Goal: Task Accomplishment & Management: Use online tool/utility

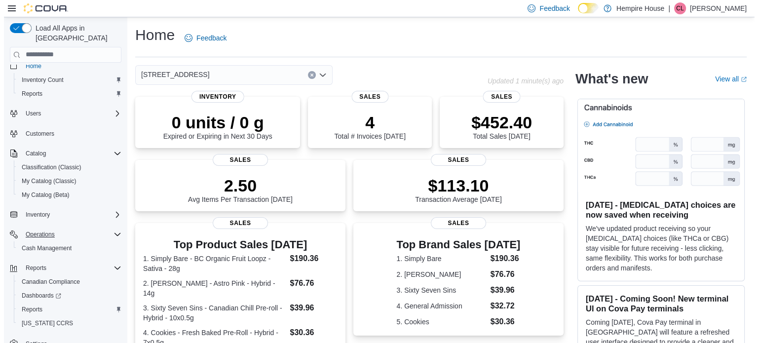
scroll to position [16, 0]
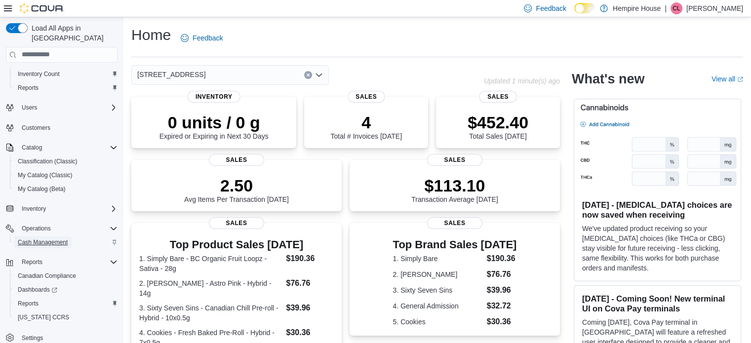
click at [44, 238] on span "Cash Management" at bounding box center [43, 242] width 50 height 8
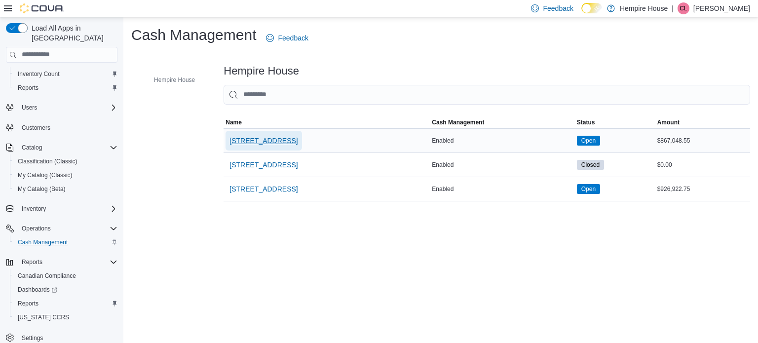
click at [271, 137] on span "[STREET_ADDRESS]" at bounding box center [264, 141] width 68 height 10
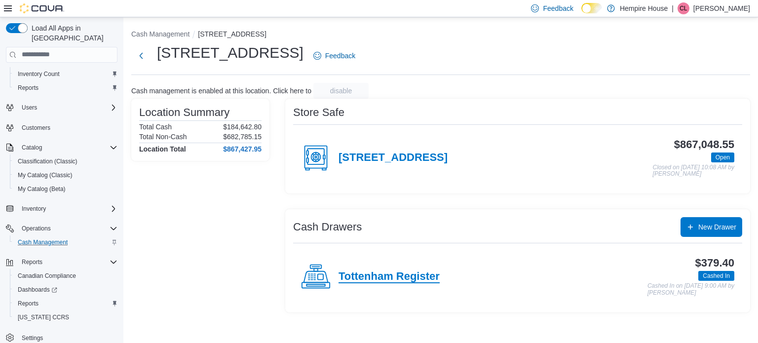
click at [378, 273] on h4 "Tottenham Register" at bounding box center [389, 276] width 101 height 13
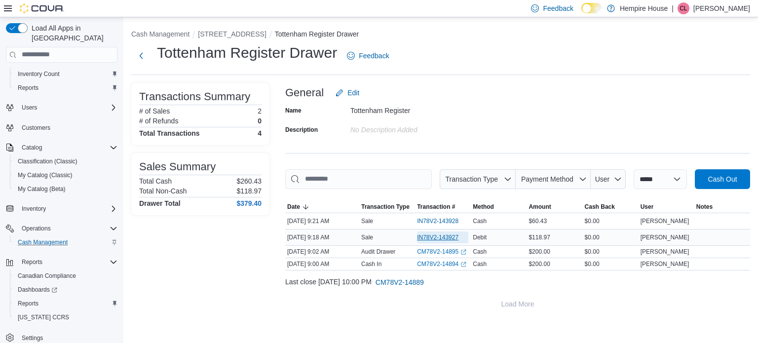
click at [430, 233] on span "IN78V2-143927" at bounding box center [437, 237] width 41 height 8
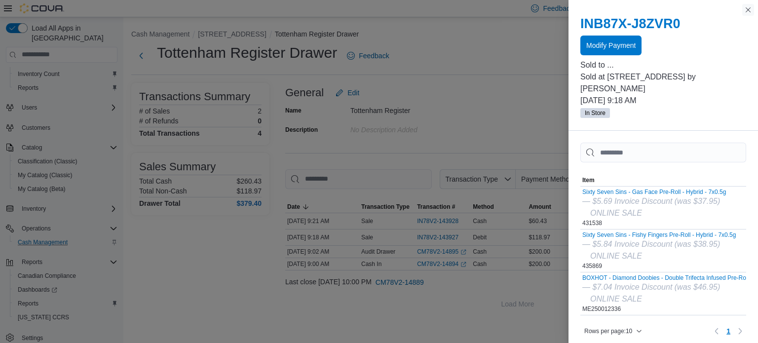
click at [748, 6] on button "Close this dialog" at bounding box center [748, 10] width 12 height 12
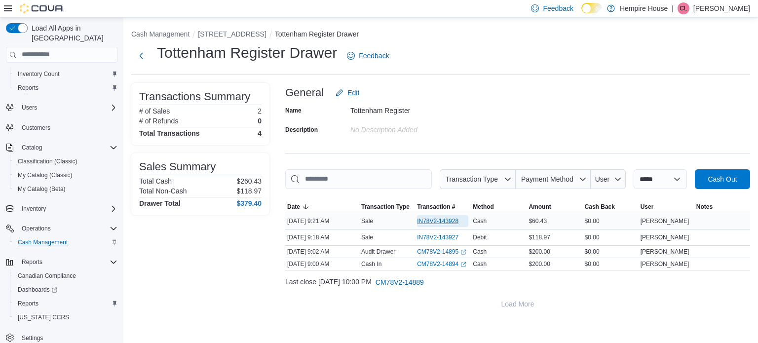
click at [450, 223] on span "IN78V2-143928" at bounding box center [437, 221] width 41 height 8
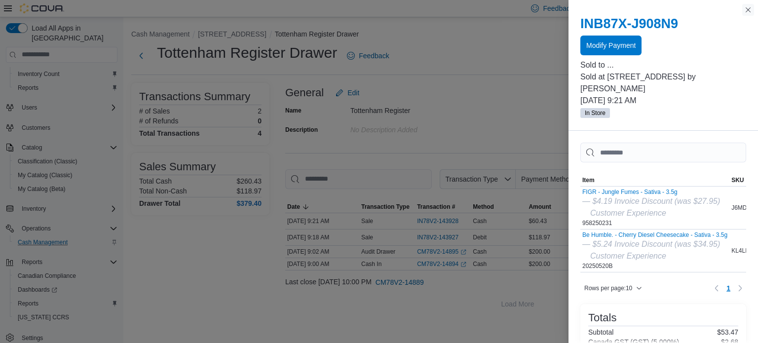
click at [748, 9] on button "Close this dialog" at bounding box center [748, 10] width 12 height 12
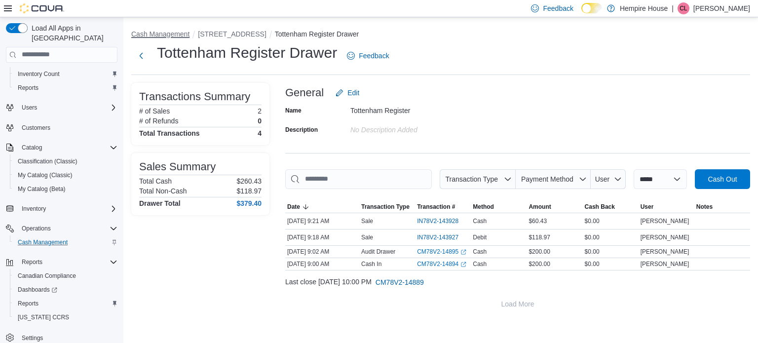
click at [173, 30] on button "Cash Management" at bounding box center [160, 34] width 58 height 8
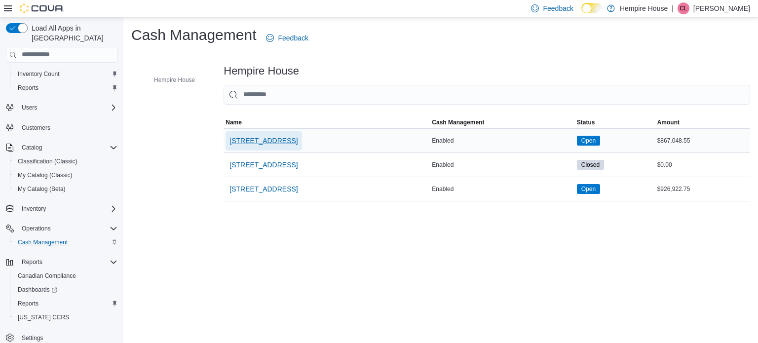
click at [260, 139] on span "[STREET_ADDRESS]" at bounding box center [264, 141] width 68 height 10
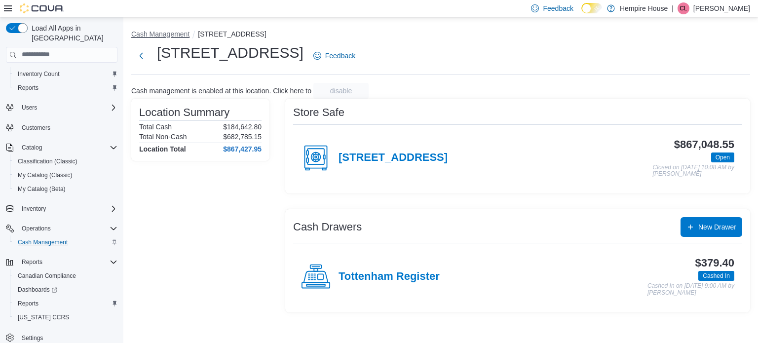
click at [180, 35] on button "Cash Management" at bounding box center [160, 34] width 58 height 8
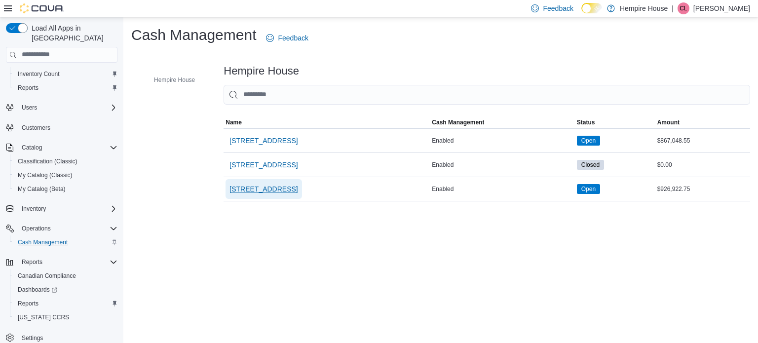
click at [265, 186] on span "[STREET_ADDRESS]" at bounding box center [264, 189] width 68 height 10
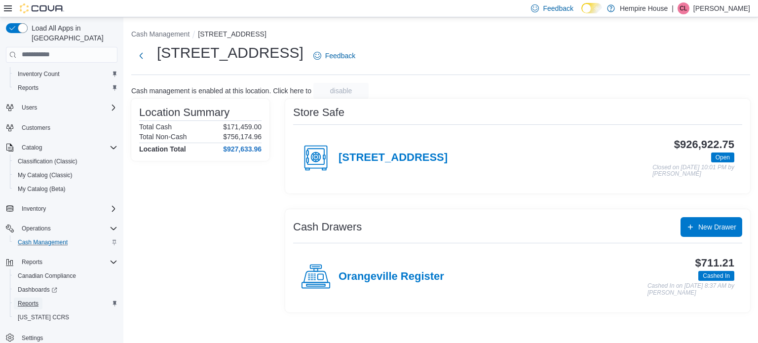
click at [32, 300] on span "Reports" at bounding box center [28, 304] width 21 height 8
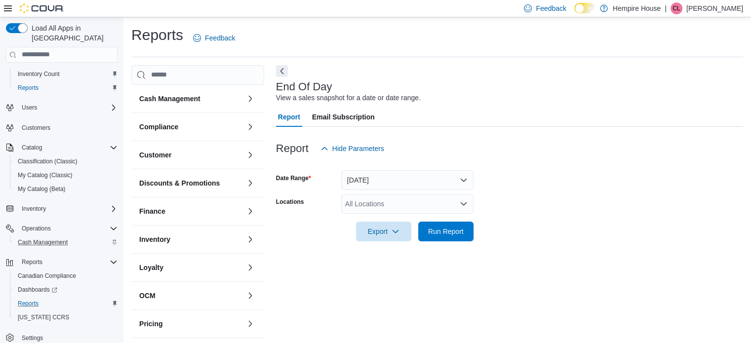
scroll to position [6, 0]
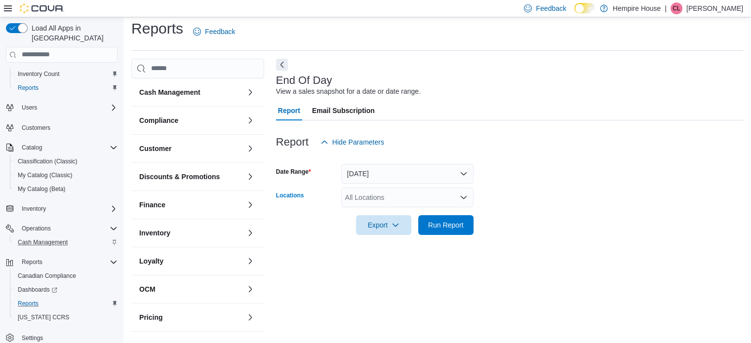
click at [390, 199] on div "All Locations" at bounding box center [407, 198] width 132 height 20
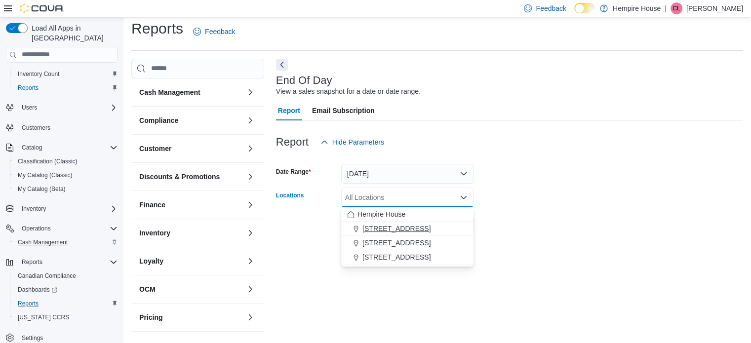
click at [390, 230] on span "[STREET_ADDRESS]" at bounding box center [396, 229] width 68 height 10
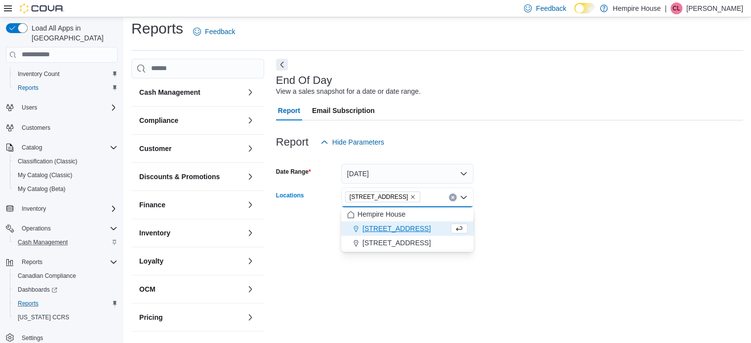
click at [305, 238] on div at bounding box center [509, 241] width 467 height 12
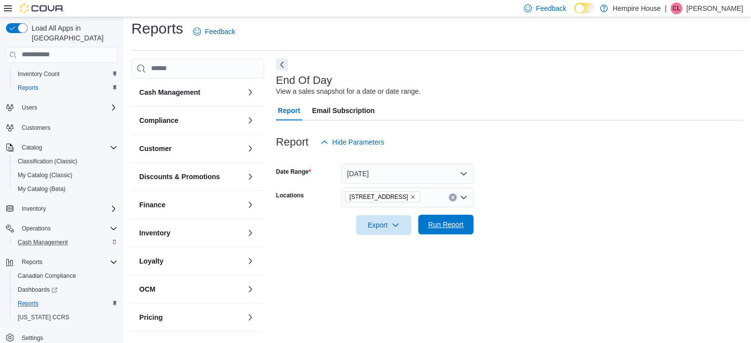
click at [432, 223] on span "Run Report" at bounding box center [446, 225] width 36 height 10
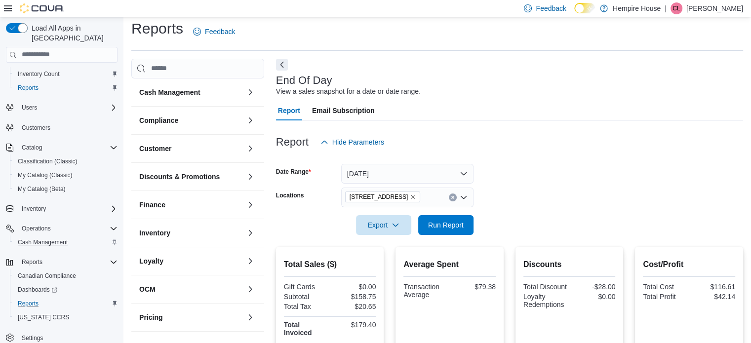
click at [452, 196] on icon "Clear input" at bounding box center [452, 197] width 2 height 2
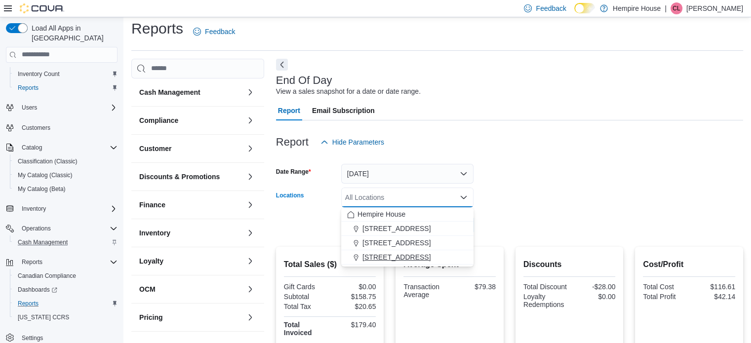
click at [372, 256] on span "[STREET_ADDRESS]" at bounding box center [396, 257] width 68 height 10
click at [466, 210] on div "Hempire House" at bounding box center [407, 214] width 120 height 10
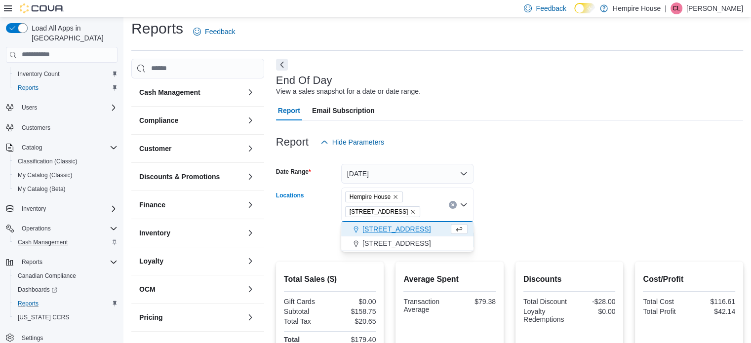
click at [454, 205] on icon "Clear input" at bounding box center [453, 205] width 4 height 4
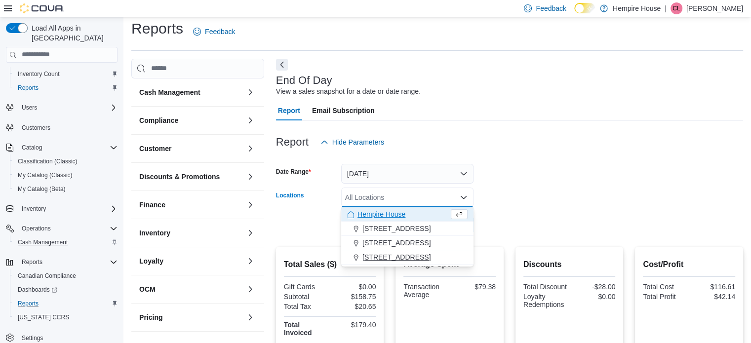
click at [389, 253] on span "[STREET_ADDRESS]" at bounding box center [396, 257] width 68 height 10
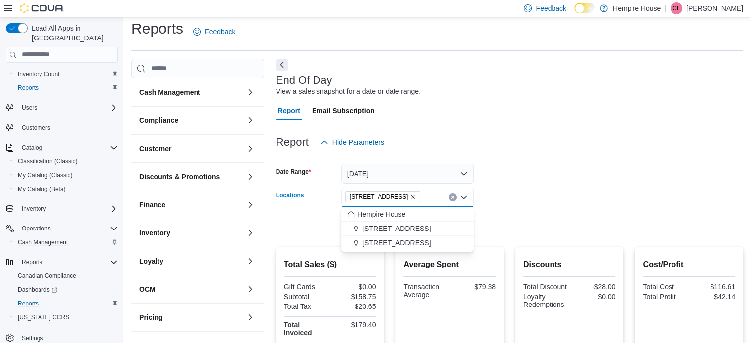
click at [487, 202] on form "Date Range [DATE] Locations [STREET_ADDRESS] Combo box. Selected. [STREET_ADDRE…" at bounding box center [509, 193] width 467 height 83
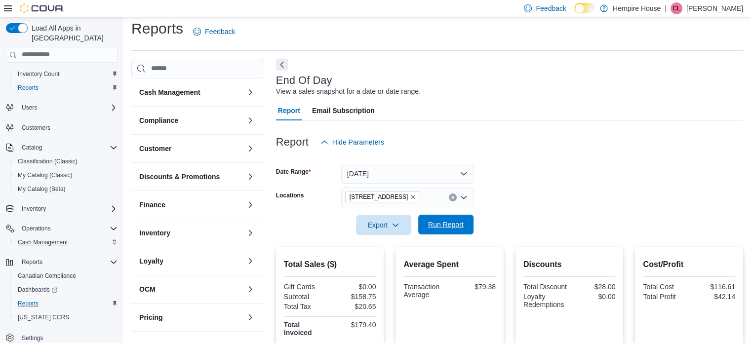
click at [458, 221] on span "Run Report" at bounding box center [446, 225] width 36 height 10
click at [452, 197] on icon "Clear input" at bounding box center [453, 197] width 4 height 4
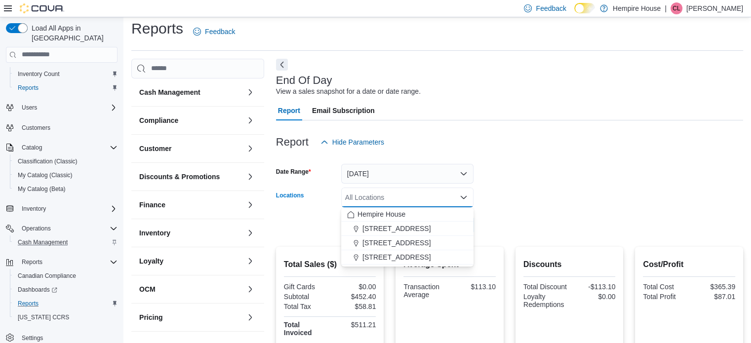
click at [520, 193] on form "Date Range [DATE] Locations All Locations Combo box. Selected. Combo box input.…" at bounding box center [509, 193] width 467 height 83
